Goal: Information Seeking & Learning: Check status

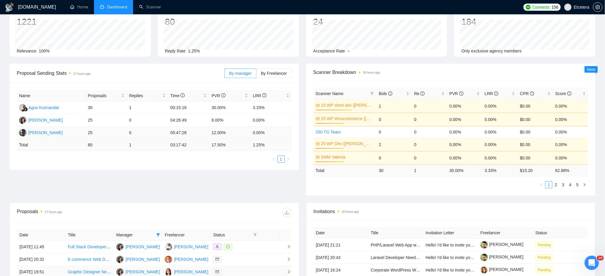
scroll to position [119, 0]
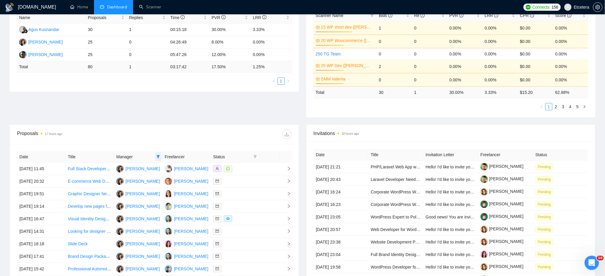
drag, startPoint x: 159, startPoint y: 156, endPoint x: 159, endPoint y: 161, distance: 4.8
click at [159, 156] on icon "filter" at bounding box center [158, 157] width 3 height 3
click at [120, 169] on span "[PERSON_NAME]" at bounding box center [137, 169] width 37 height 7
checkbox input "false"
click at [166, 131] on div at bounding box center [222, 135] width 137 height 10
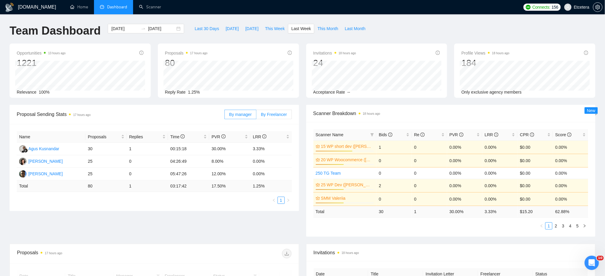
click at [271, 116] on span "By Freelancer" at bounding box center [274, 114] width 26 height 5
click at [256, 116] on input "By Freelancer" at bounding box center [256, 116] width 0 height 0
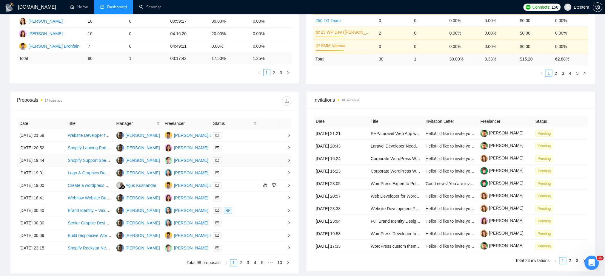
scroll to position [119, 0]
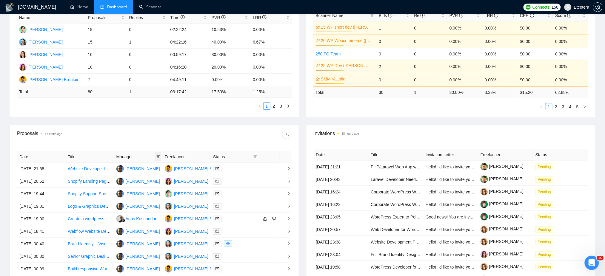
click at [158, 157] on icon "filter" at bounding box center [158, 157] width 4 height 4
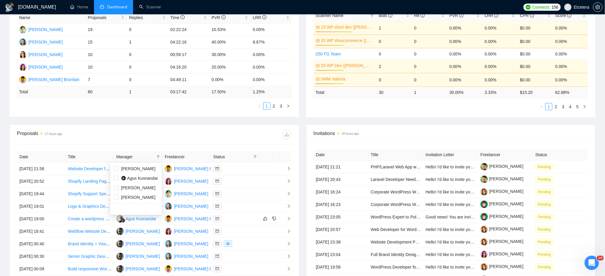
click at [173, 137] on div at bounding box center [222, 135] width 137 height 10
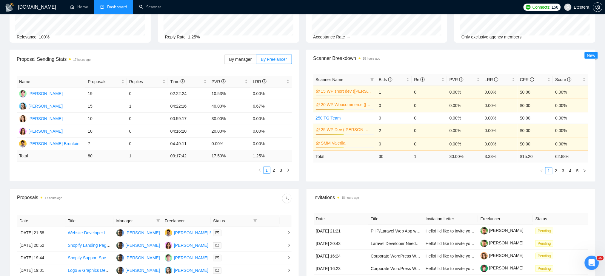
scroll to position [0, 0]
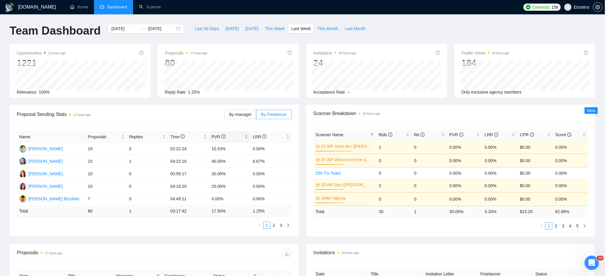
click at [246, 135] on div "PVR" at bounding box center [230, 137] width 36 height 7
click at [273, 227] on link "2" at bounding box center [274, 225] width 7 height 7
drag, startPoint x: 267, startPoint y: 227, endPoint x: 264, endPoint y: 230, distance: 4.4
click at [267, 227] on link "1" at bounding box center [267, 225] width 7 height 7
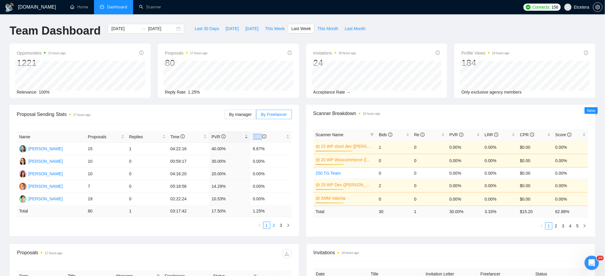
click at [272, 226] on link "2" at bounding box center [274, 225] width 7 height 7
click at [265, 226] on link "1" at bounding box center [267, 225] width 7 height 7
click at [274, 227] on link "2" at bounding box center [274, 225] width 7 height 7
click at [173, 29] on div "[DATE] [DATE]" at bounding box center [146, 29] width 76 height 10
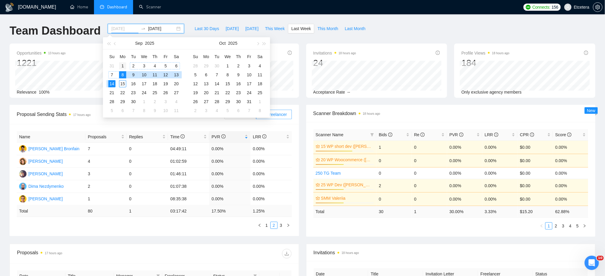
type input "[DATE]"
click at [123, 65] on div "1" at bounding box center [122, 65] width 7 height 7
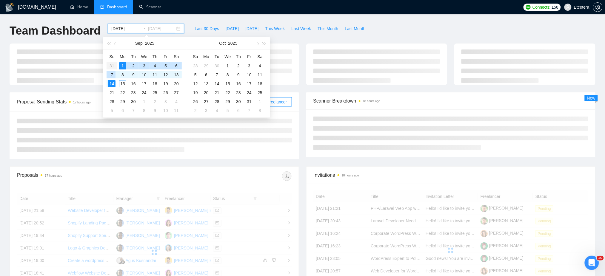
click at [112, 74] on div "7" at bounding box center [111, 74] width 7 height 7
type input "[DATE]"
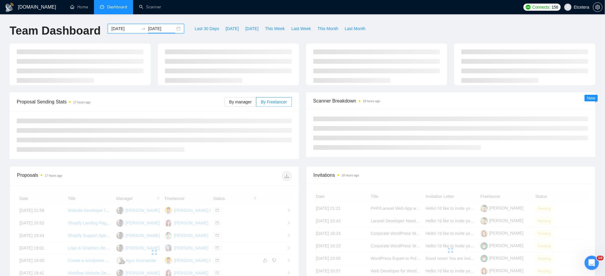
click at [386, 21] on div "[DOMAIN_NAME] Home Dashboard Scanner Connects: 156 Etcetera Team Dashboard [DAT…" at bounding box center [302, 201] width 605 height 403
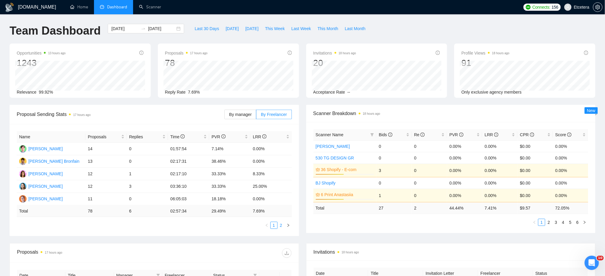
click at [280, 226] on link "2" at bounding box center [281, 225] width 7 height 7
click at [274, 227] on link "1" at bounding box center [274, 225] width 7 height 7
click at [283, 226] on link "2" at bounding box center [281, 225] width 7 height 7
click at [275, 225] on link "1" at bounding box center [274, 225] width 7 height 7
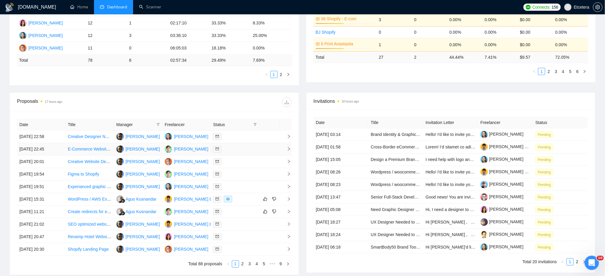
scroll to position [199, 0]
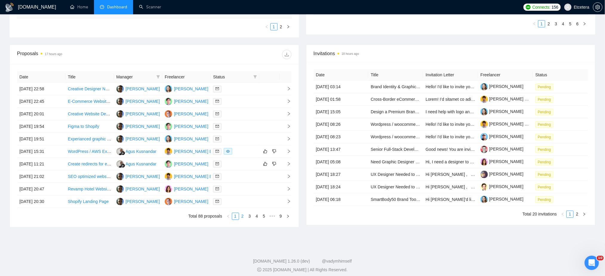
click at [244, 216] on link "2" at bounding box center [242, 216] width 7 height 7
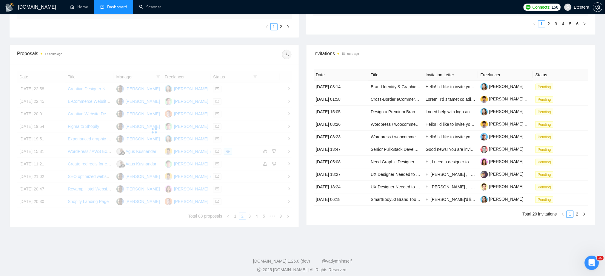
click at [236, 217] on div "Date Title Manager Freelancer Status [DATE] 22:58 Creative Designer Needed for …" at bounding box center [154, 145] width 275 height 149
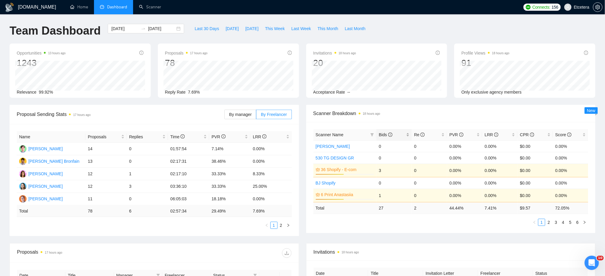
click at [409, 133] on div "Bids" at bounding box center [394, 135] width 30 height 7
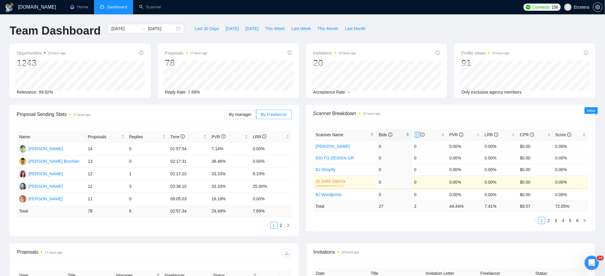
click at [409, 133] on div "Bids" at bounding box center [394, 135] width 30 height 7
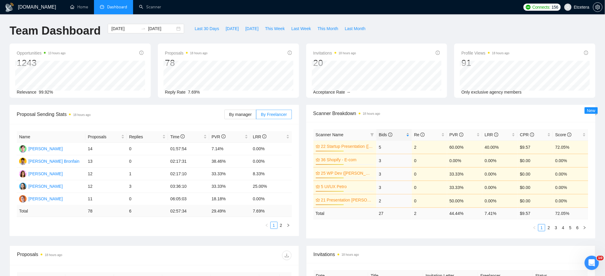
click at [407, 133] on div "Bids" at bounding box center [394, 135] width 30 height 7
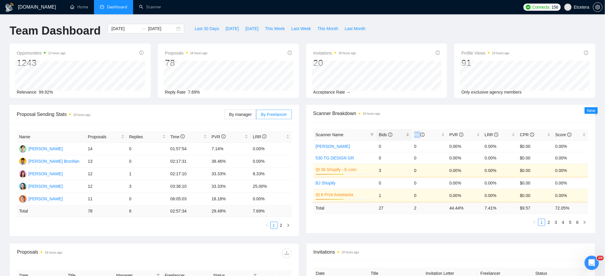
click at [407, 133] on div "Bids" at bounding box center [394, 135] width 30 height 7
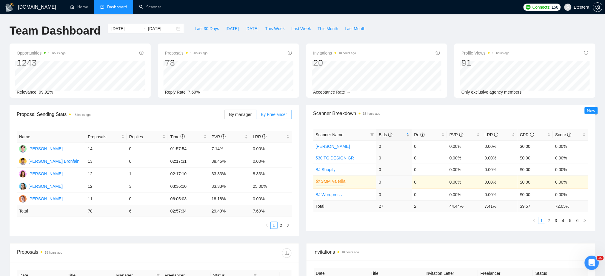
click at [407, 133] on div "Bids" at bounding box center [394, 135] width 30 height 7
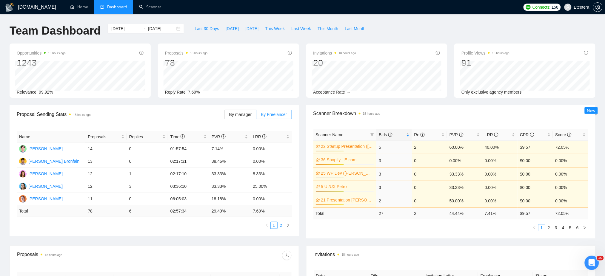
click at [281, 227] on link "2" at bounding box center [281, 225] width 7 height 7
click at [274, 225] on link "1" at bounding box center [274, 225] width 7 height 7
click at [203, 27] on span "Last 30 Days" at bounding box center [207, 28] width 24 height 7
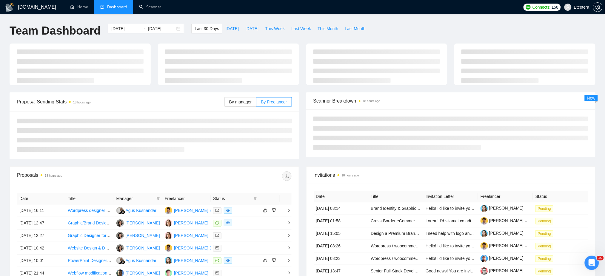
type input "[DATE]"
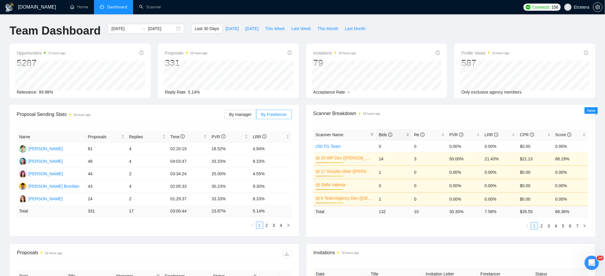
click at [406, 134] on div "Bids" at bounding box center [394, 135] width 30 height 7
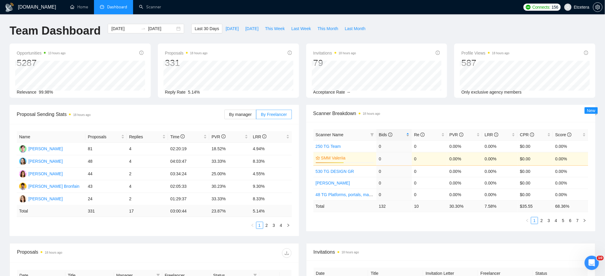
click at [407, 133] on div "Bids" at bounding box center [394, 135] width 30 height 7
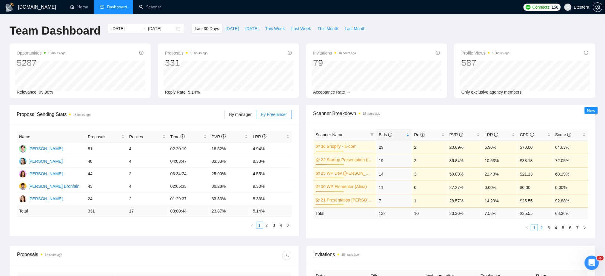
click at [542, 228] on link "2" at bounding box center [542, 228] width 7 height 7
click at [534, 228] on link "1" at bounding box center [534, 228] width 7 height 7
click at [540, 228] on link "2" at bounding box center [542, 228] width 7 height 7
click at [549, 229] on link "3" at bounding box center [549, 228] width 7 height 7
click at [559, 229] on link "4" at bounding box center [556, 228] width 7 height 7
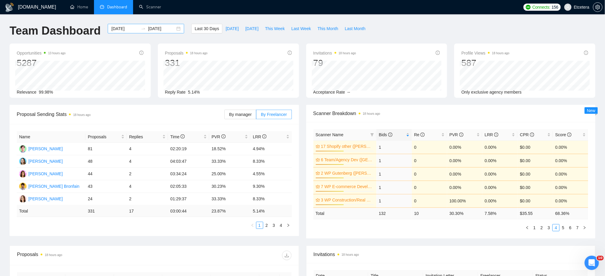
click at [175, 31] on div "[DATE] [DATE]" at bounding box center [146, 29] width 76 height 10
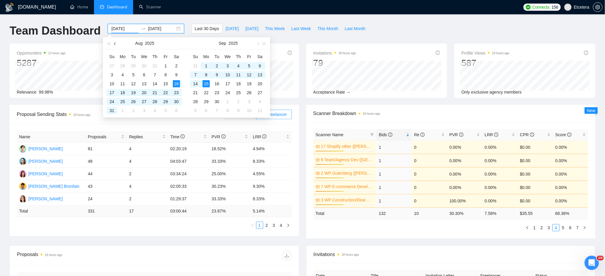
click at [115, 44] on span "button" at bounding box center [115, 43] width 3 height 3
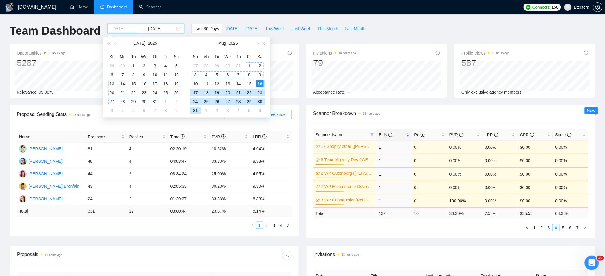
type input "[DATE]"
click at [124, 82] on div "14" at bounding box center [122, 83] width 7 height 7
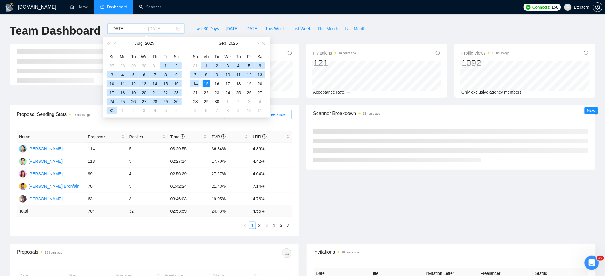
click at [196, 84] on div "14" at bounding box center [195, 83] width 7 height 7
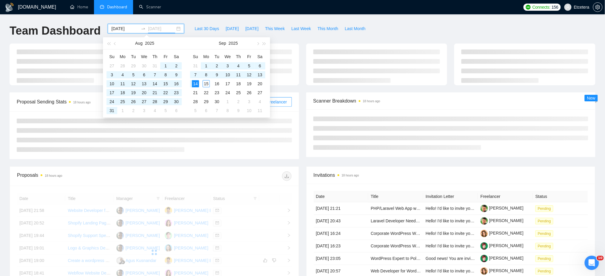
type input "[DATE]"
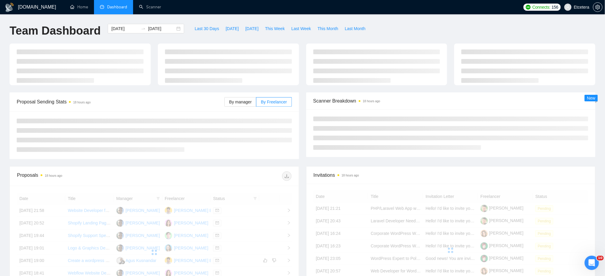
click at [390, 26] on div "Team Dashboard [DATE] [DATE] Last 30 Days [DATE] [DATE] This Week Last Week Thi…" at bounding box center [302, 34] width 593 height 20
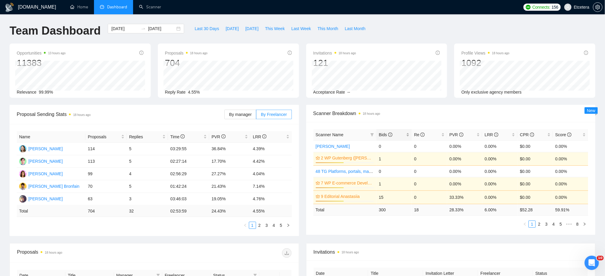
click at [407, 132] on div "Bids" at bounding box center [394, 135] width 30 height 7
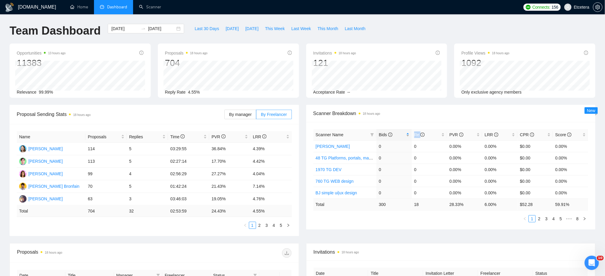
click at [407, 132] on div "Bids" at bounding box center [394, 135] width 30 height 7
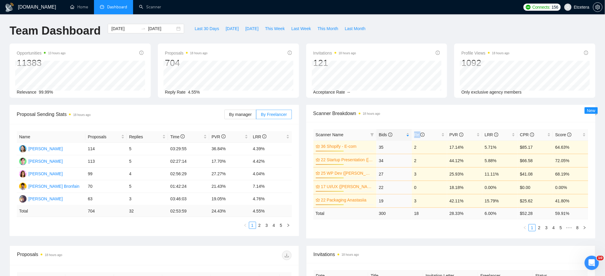
scroll to position [40, 0]
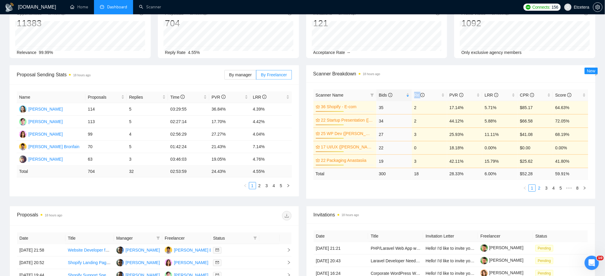
click at [540, 189] on link "2" at bounding box center [539, 188] width 7 height 7
click at [546, 188] on link "3" at bounding box center [546, 188] width 7 height 7
click at [555, 188] on link "4" at bounding box center [553, 188] width 7 height 7
click at [525, 189] on link "1" at bounding box center [525, 188] width 7 height 7
click at [540, 188] on link "2" at bounding box center [539, 188] width 7 height 7
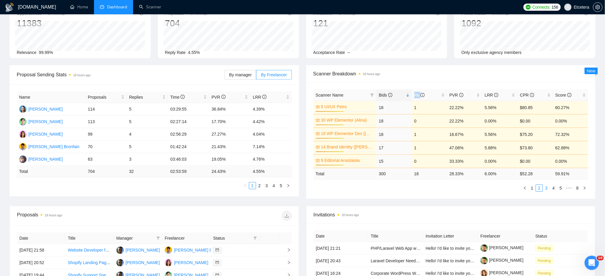
click at [547, 188] on link "3" at bounding box center [546, 188] width 7 height 7
click at [540, 190] on link "2" at bounding box center [539, 188] width 7 height 7
click at [531, 189] on link "1" at bounding box center [532, 188] width 7 height 7
